Goal: Task Accomplishment & Management: Complete application form

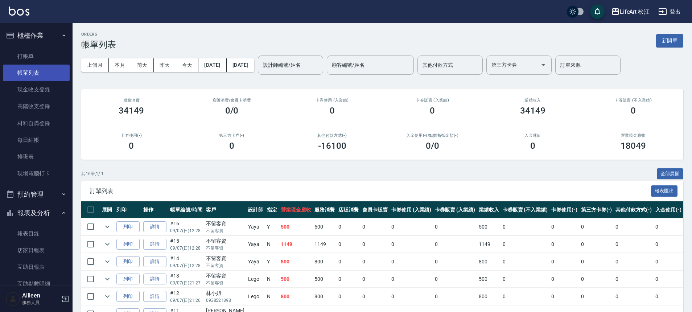
click at [24, 73] on link "帳單列表" at bounding box center [36, 73] width 67 height 17
click at [308, 63] on input "設計師編號/姓名" at bounding box center [290, 65] width 59 height 13
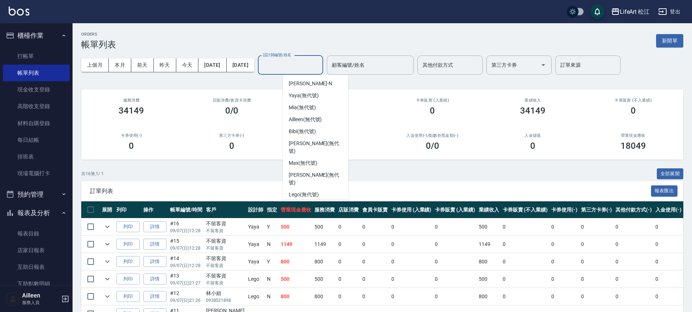
click at [309, 203] on span "Susu (無代號)" at bounding box center [304, 207] width 30 height 8
type input "Susu(無代號)"
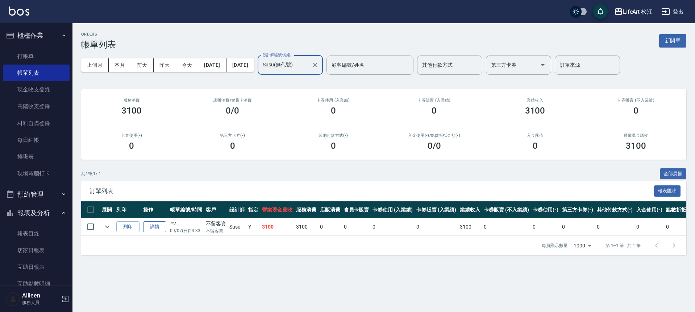
click at [161, 227] on link "詳情" at bounding box center [154, 226] width 23 height 11
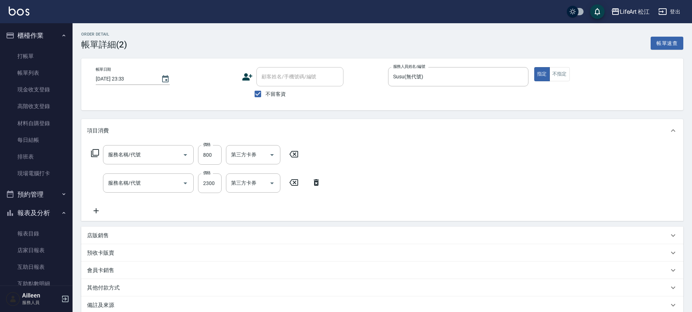
type input "[DATE] 23:33"
checkbox input "true"
type input "Susu(無代號)"
type input "201 剪髮(201)"
type input "701 染髮(701)"
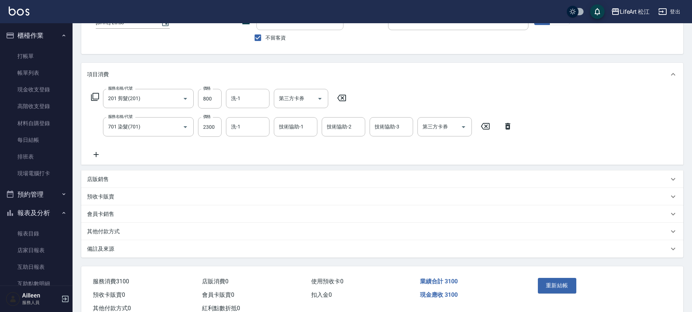
scroll to position [55, 0]
click at [129, 235] on div "其他付款方式" at bounding box center [378, 233] width 582 height 8
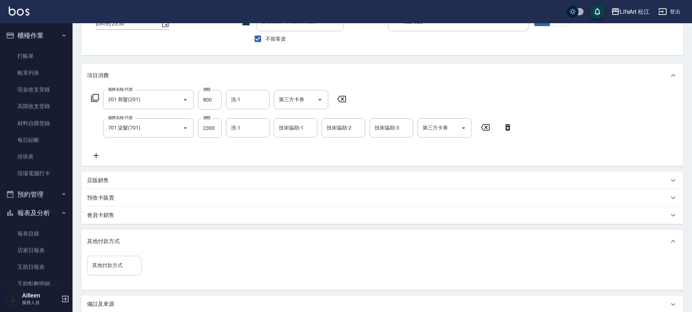
click at [136, 263] on input "其他付款方式" at bounding box center [114, 265] width 48 height 13
click at [115, 267] on div "Order detail 帳單詳細 (2) 帳單速查 帳單日期 2025/09/07 23:33 顧客姓名/手機號碼/編號 顧客姓名/手機號碼/編號 不留客資…" at bounding box center [346, 166] width 692 height 443
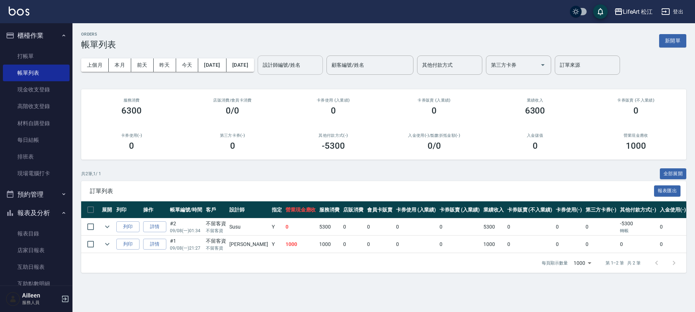
click at [305, 73] on div "設計師編號/姓名" at bounding box center [290, 64] width 65 height 19
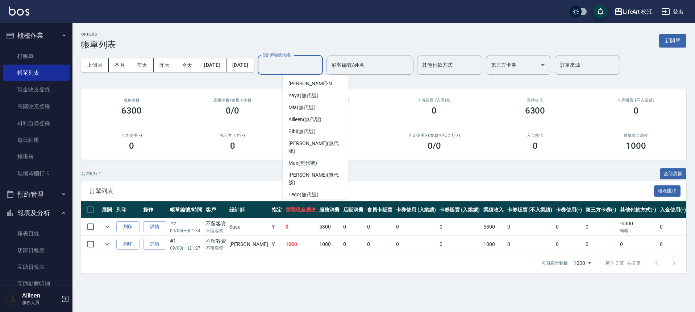
click at [305, 203] on span "Susu (無代號)" at bounding box center [304, 207] width 30 height 8
type input "Susu(無代號)"
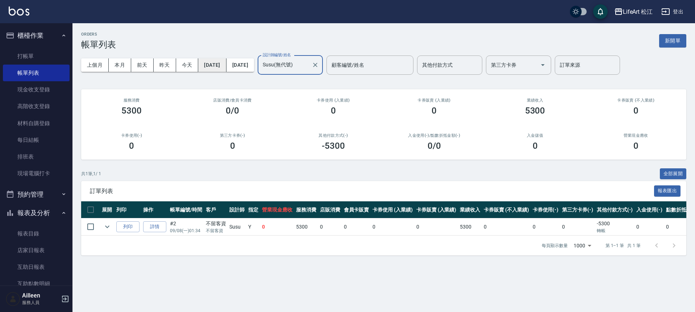
click at [222, 64] on button "2025/09/08" at bounding box center [212, 64] width 28 height 13
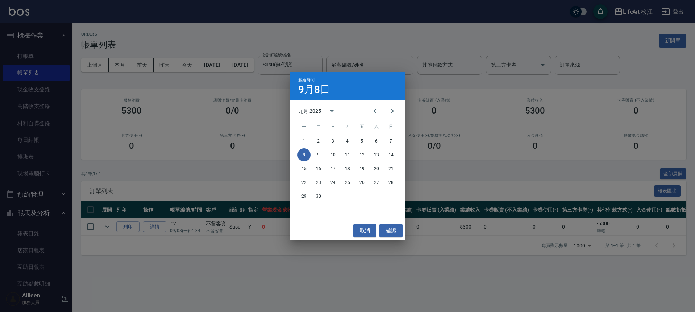
click at [247, 106] on div "起始時間 9月8日 九月 2025 一 二 三 四 五 六 日 1 2 3 4 5 6 7 8 9 10 11 12 13 14 15 16 17 18 19…" at bounding box center [347, 156] width 695 height 312
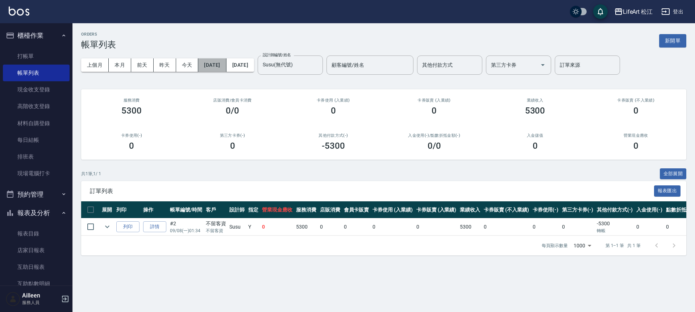
click at [226, 69] on button "2025/09/08" at bounding box center [212, 64] width 28 height 13
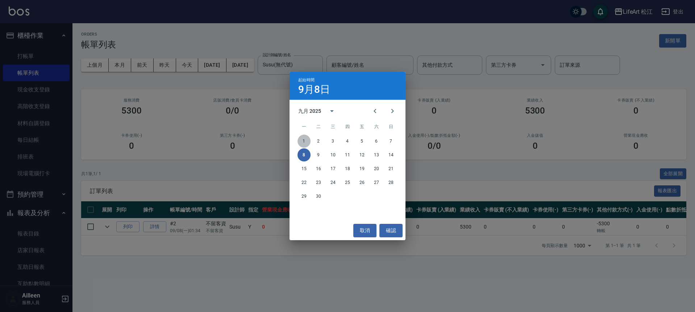
click at [304, 141] on button "1" at bounding box center [304, 141] width 13 height 13
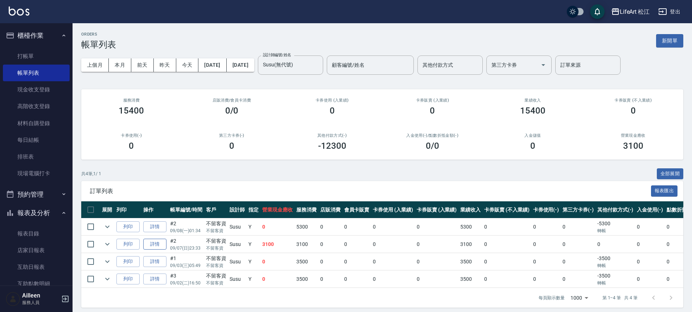
click at [157, 247] on link "詳情" at bounding box center [154, 244] width 23 height 11
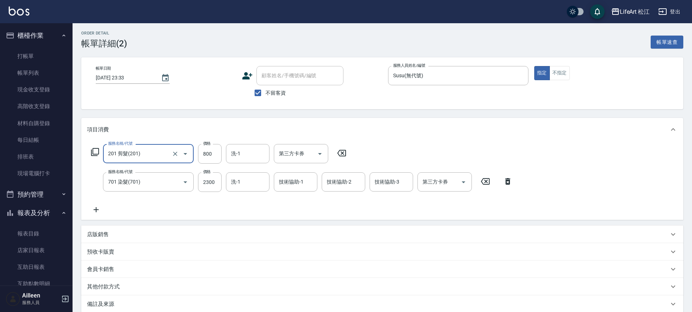
scroll to position [14, 0]
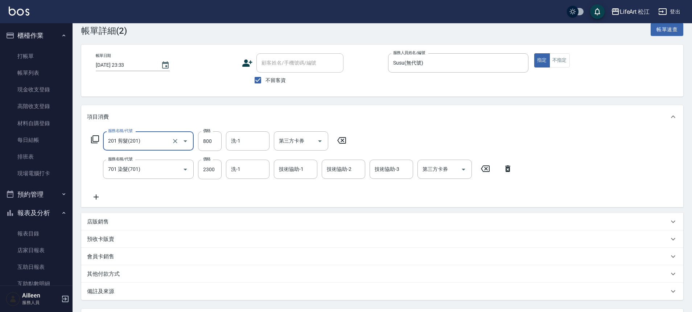
click at [121, 270] on div "其他付款方式" at bounding box center [378, 274] width 582 height 8
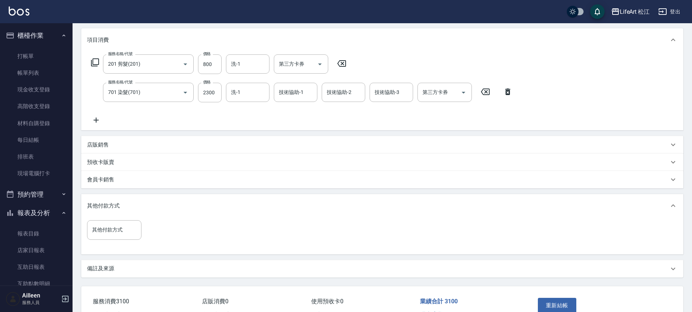
scroll to position [135, 0]
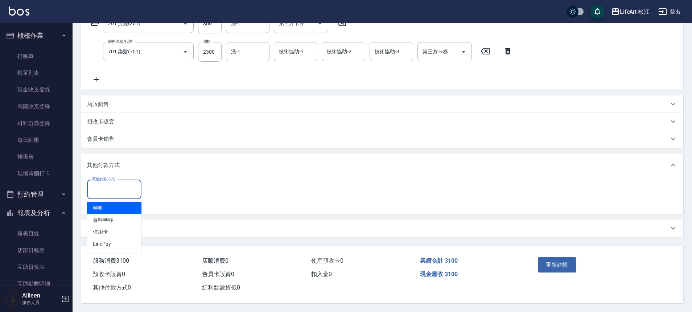
click at [126, 183] on input "其他付款方式" at bounding box center [114, 189] width 48 height 13
click at [125, 204] on span "轉帳" at bounding box center [114, 208] width 54 height 12
type input "轉帳"
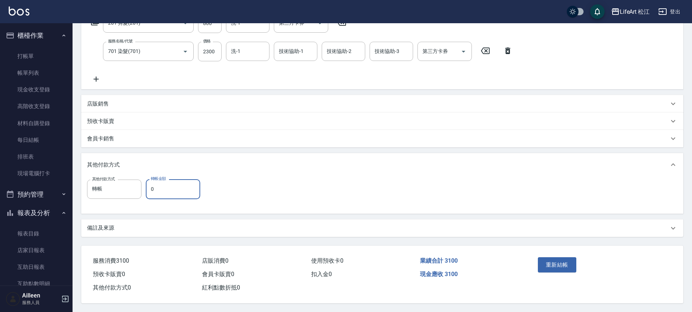
click at [170, 183] on input "0" at bounding box center [173, 189] width 54 height 20
type input "1100"
click at [559, 262] on button "重新結帳" at bounding box center [557, 264] width 38 height 15
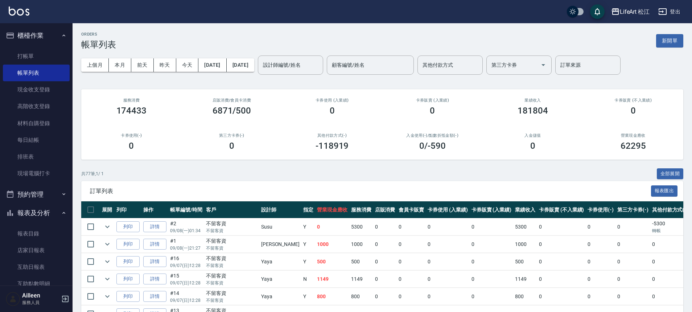
click at [313, 67] on input "設計師編號/姓名" at bounding box center [290, 65] width 59 height 13
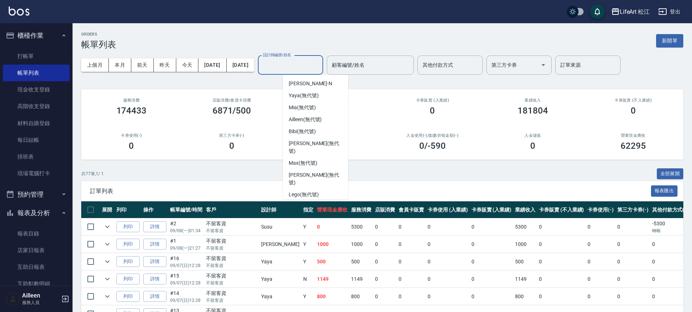
click at [310, 203] on span "Susu (無代號)" at bounding box center [304, 207] width 30 height 8
type input "Susu(無代號)"
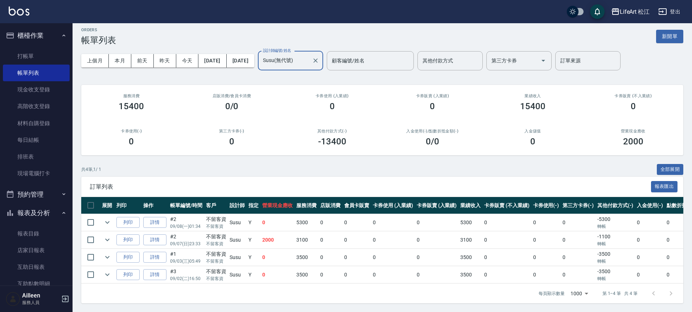
scroll to position [10, 0]
click at [57, 55] on link "打帳單" at bounding box center [36, 56] width 67 height 17
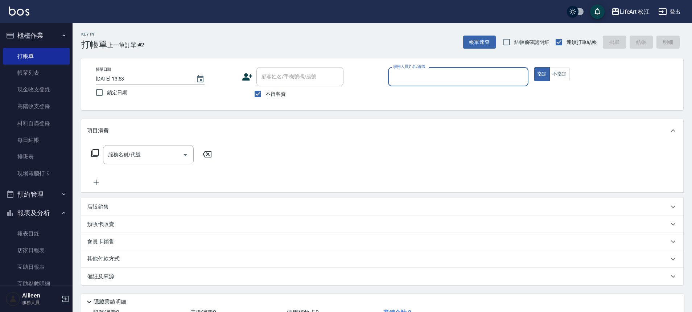
click at [468, 74] on input "服務人員姓名/編號" at bounding box center [458, 76] width 134 height 13
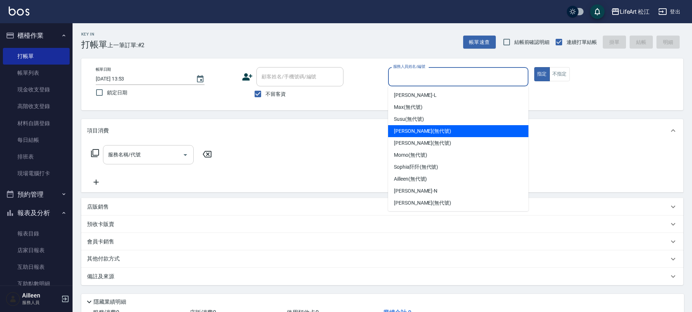
click at [146, 155] on input "服務名稱/代號" at bounding box center [142, 154] width 73 height 13
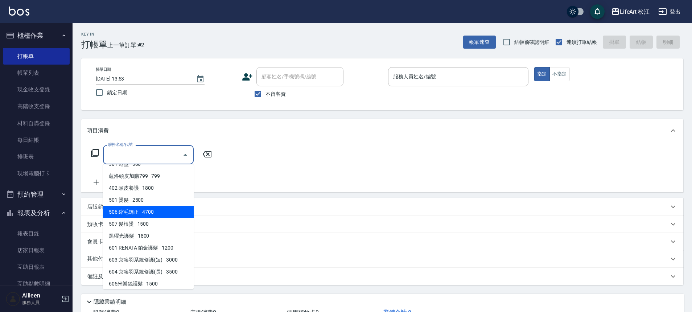
scroll to position [38, 0]
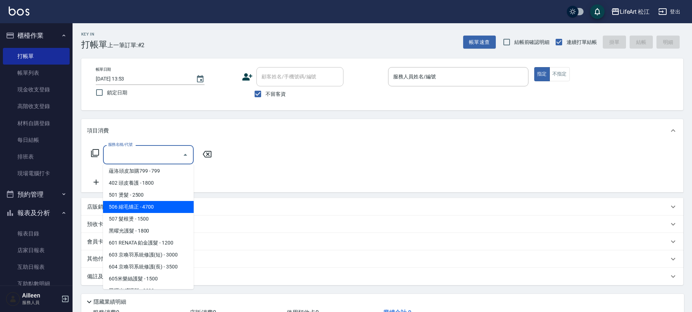
click at [160, 210] on span "506 縮毛矯正 - 4700" at bounding box center [148, 207] width 91 height 12
type input "506 縮毛矯正 (506)"
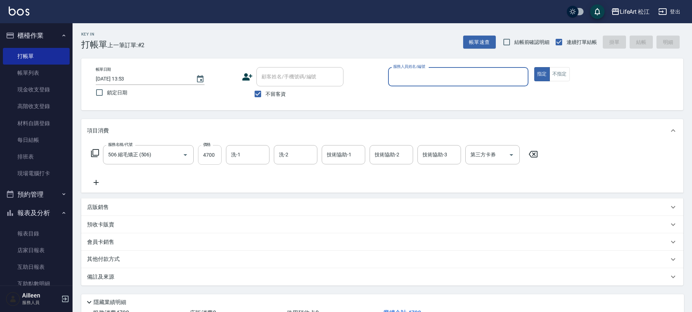
click at [216, 160] on input "4700" at bounding box center [210, 155] width 24 height 20
type input "2"
type input "500"
click at [517, 82] on div at bounding box center [520, 76] width 9 height 19
click at [520, 79] on icon "Clear" at bounding box center [520, 76] width 7 height 7
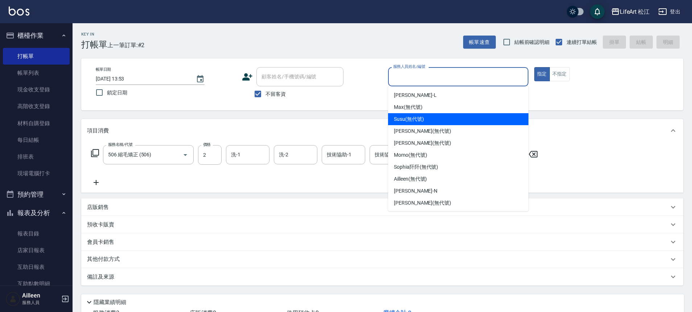
click at [417, 121] on span "Susu (無代號)" at bounding box center [409, 119] width 30 height 8
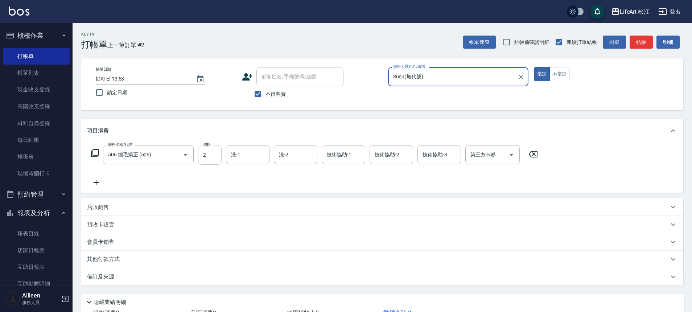
type input "Susu(無代號)"
click at [212, 157] on input "2" at bounding box center [210, 155] width 24 height 20
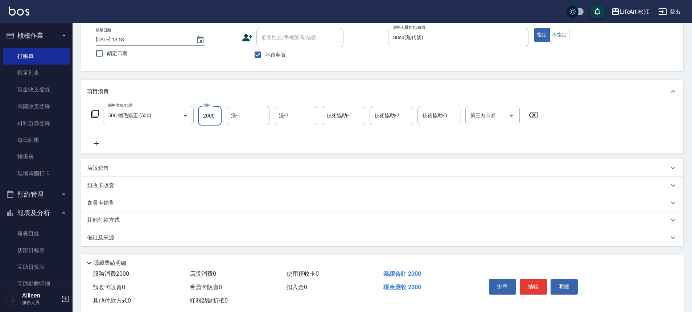
scroll to position [55, 0]
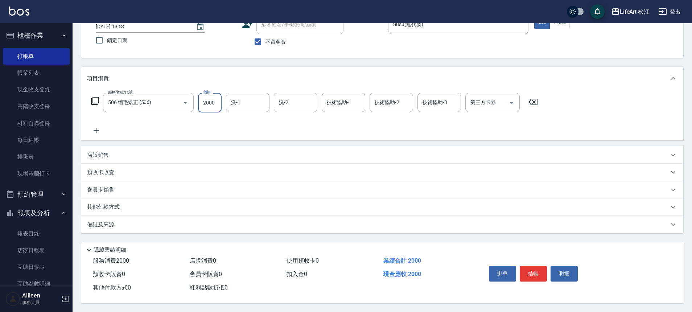
type input "2000"
click at [133, 198] on div "其他付款方式" at bounding box center [382, 206] width 602 height 17
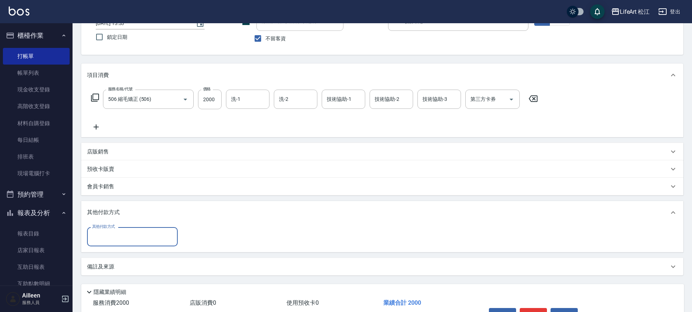
scroll to position [0, 0]
click at [113, 245] on div "其他付款方式" at bounding box center [132, 236] width 91 height 19
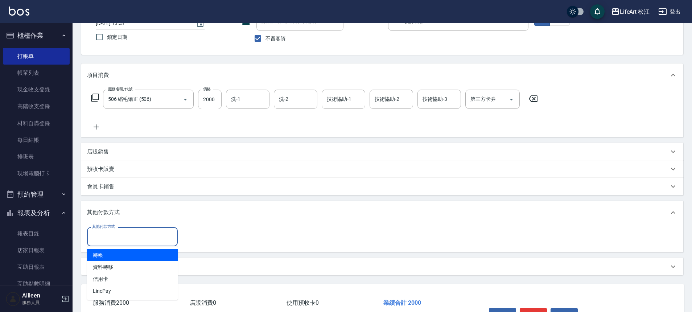
click at [101, 253] on span "轉帳" at bounding box center [132, 255] width 91 height 12
type input "轉帳"
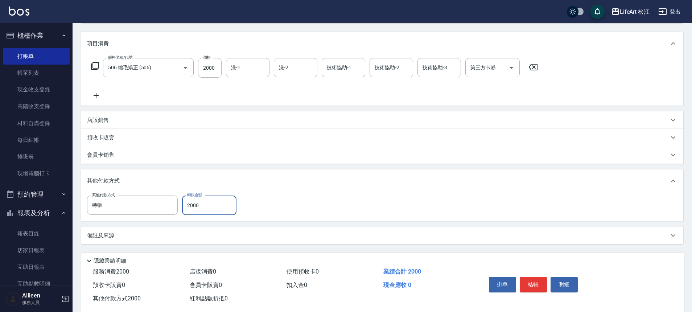
scroll to position [101, 0]
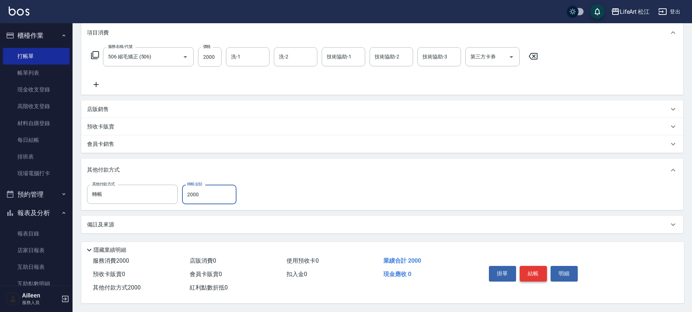
type input "2000"
click at [540, 272] on button "結帳" at bounding box center [533, 273] width 27 height 15
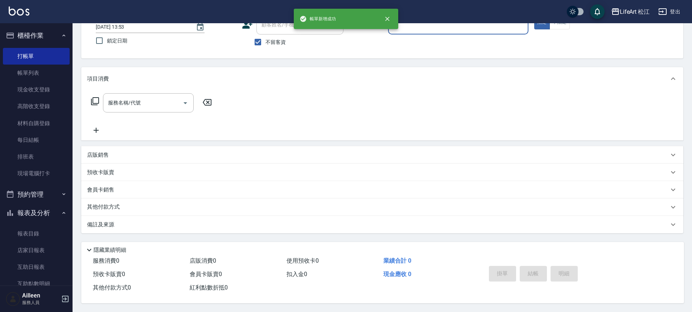
scroll to position [0, 0]
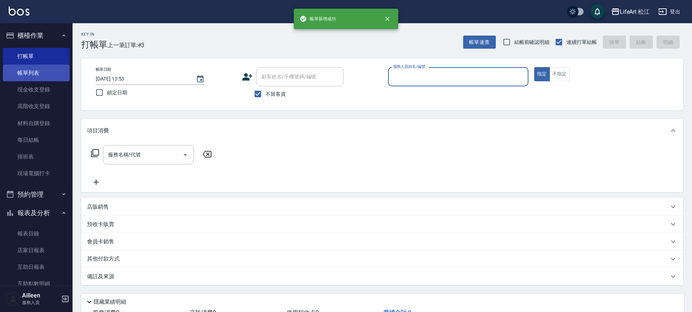
click at [39, 74] on link "帳單列表" at bounding box center [36, 73] width 67 height 17
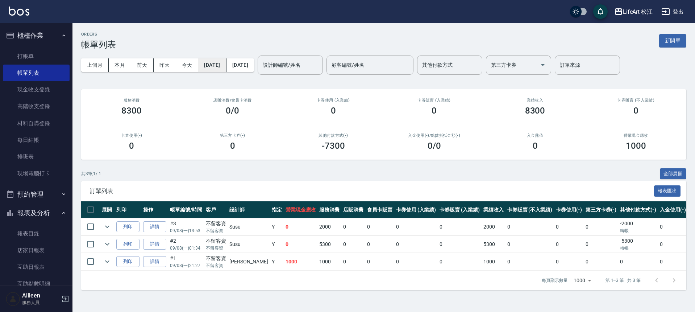
click at [226, 66] on button "2025/09/08" at bounding box center [212, 64] width 28 height 13
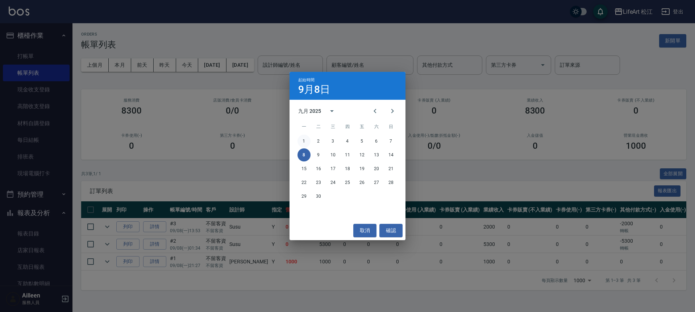
click at [302, 139] on button "1" at bounding box center [304, 141] width 13 height 13
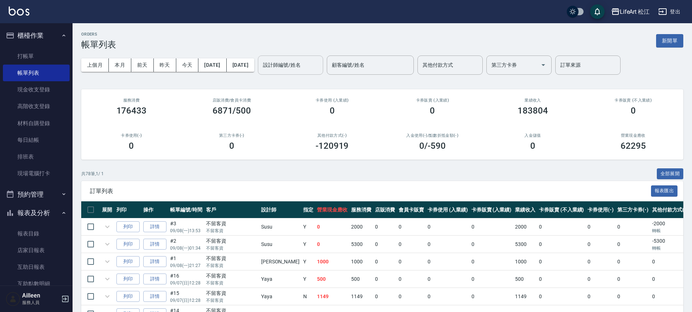
click at [323, 67] on div "設計師編號/姓名 設計師編號/姓名" at bounding box center [290, 64] width 65 height 19
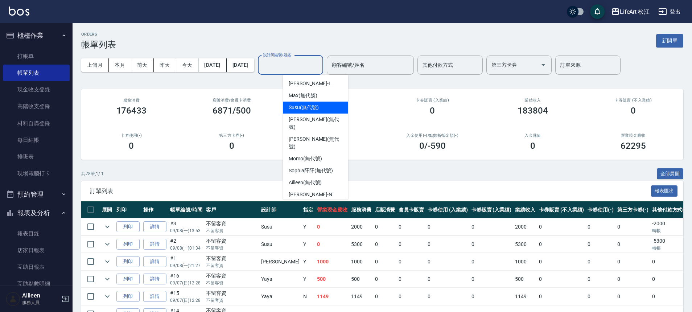
click at [310, 107] on span "Susu (無代號)" at bounding box center [304, 108] width 30 height 8
type input "Susu(無代號)"
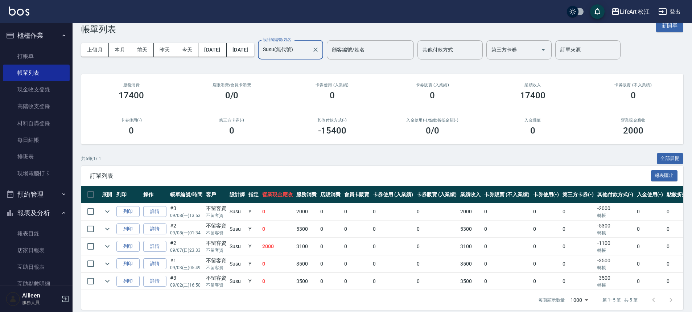
scroll to position [27, 0]
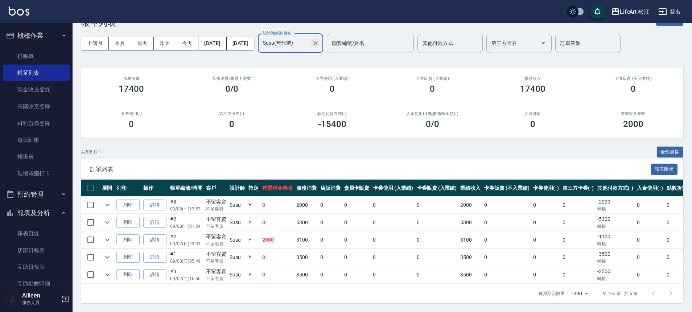
click at [319, 40] on icon "Clear" at bounding box center [315, 43] width 7 height 7
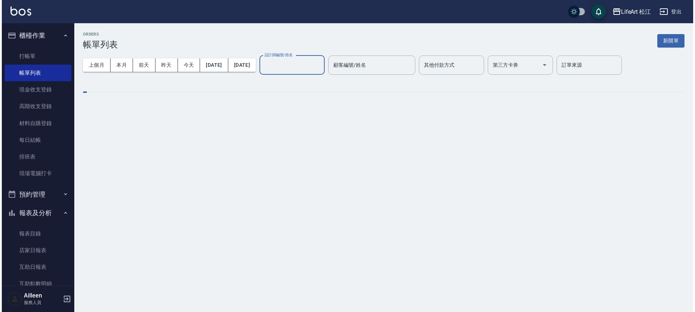
scroll to position [0, 0]
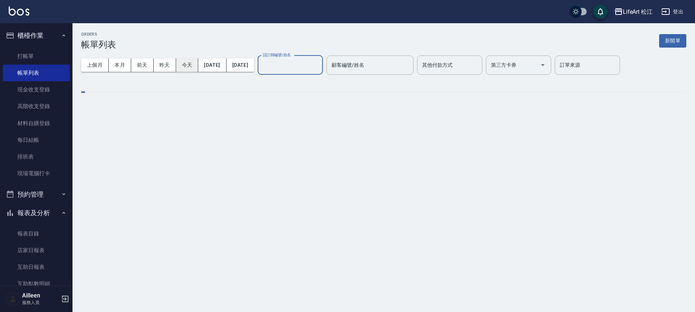
click at [182, 67] on button "今天" at bounding box center [187, 64] width 22 height 13
click at [183, 66] on button "今天" at bounding box center [187, 64] width 22 height 13
